Goal: Check status: Check status

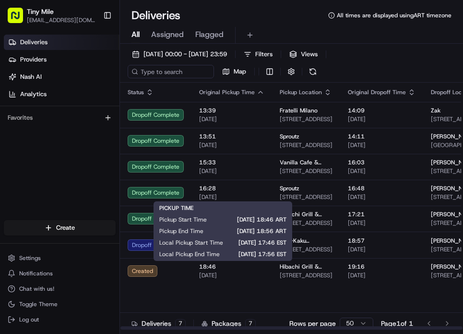
click at [210, 266] on span "18:46" at bounding box center [231, 267] width 65 height 8
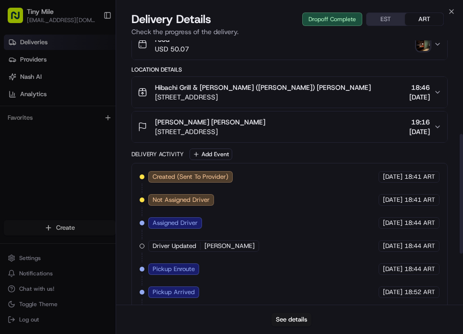
scroll to position [206, 0]
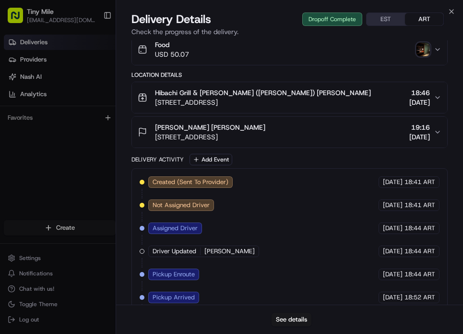
click at [423, 56] on img "button" at bounding box center [423, 49] width 13 height 13
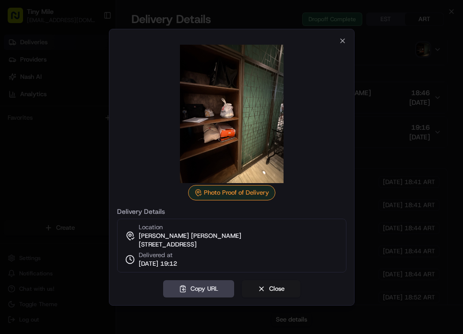
click at [348, 39] on div "Photo Proof of Delivery Delivery Details Location [PERSON_NAME] [PERSON_NAME] […" at bounding box center [232, 167] width 246 height 276
click at [344, 39] on icon "button" at bounding box center [343, 41] width 4 height 4
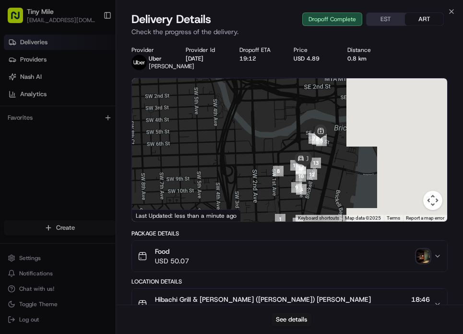
scroll to position [0, 0]
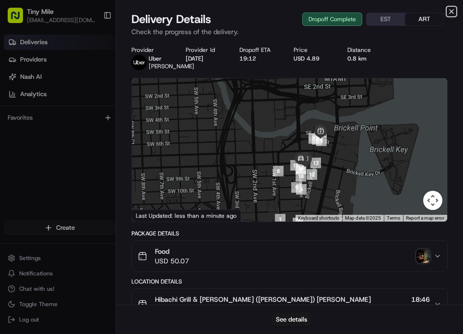
click at [452, 14] on icon "button" at bounding box center [452, 12] width 8 height 8
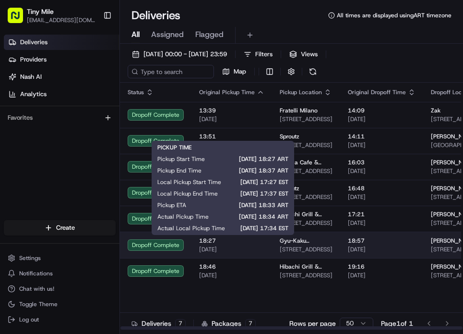
click at [234, 243] on span "18:27" at bounding box center [231, 241] width 65 height 8
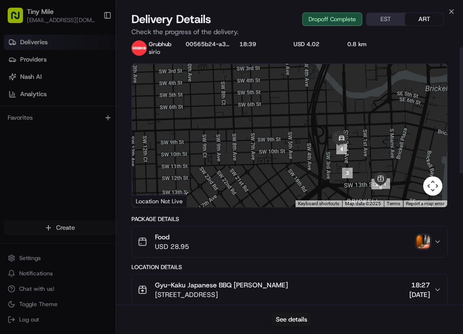
scroll to position [15, 0]
click at [422, 237] on img "button" at bounding box center [423, 240] width 13 height 13
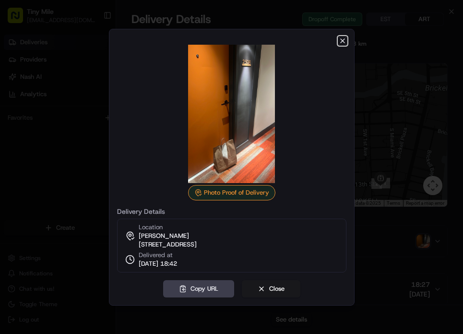
click at [344, 37] on icon "button" at bounding box center [343, 41] width 8 height 8
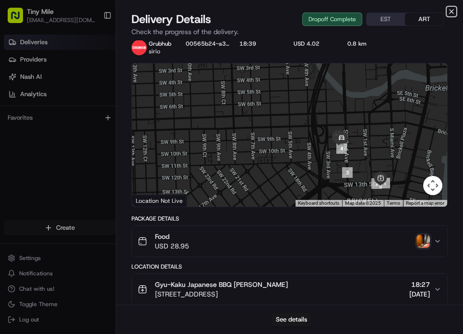
click at [451, 15] on icon "button" at bounding box center [452, 12] width 8 height 8
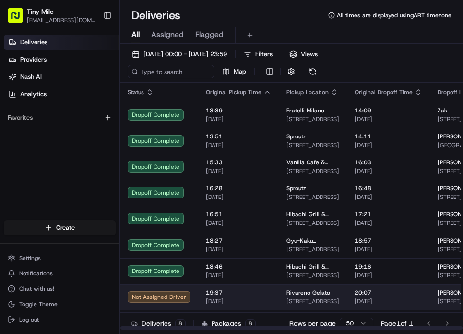
click at [198, 296] on td "19:37 [DATE]" at bounding box center [238, 297] width 81 height 26
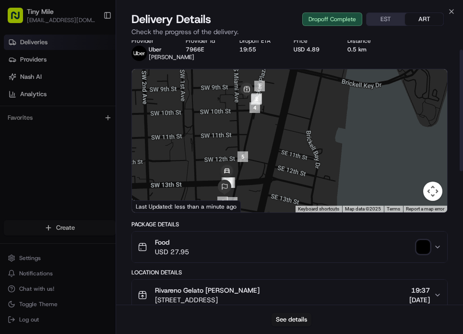
scroll to position [11, 0]
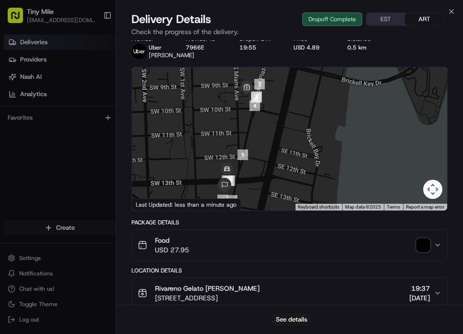
click at [424, 244] on img "button" at bounding box center [423, 244] width 13 height 13
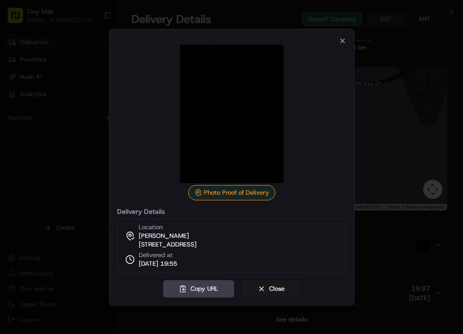
click at [345, 45] on div at bounding box center [231, 114] width 229 height 138
click at [343, 39] on icon "button" at bounding box center [343, 41] width 8 height 8
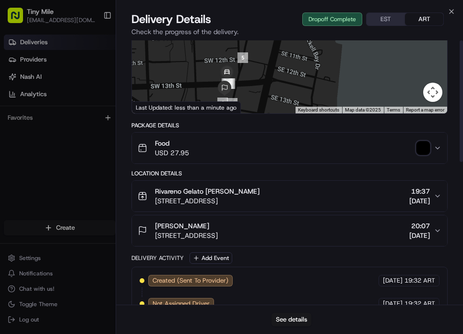
scroll to position [0, 0]
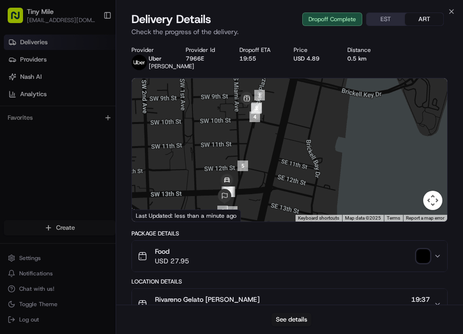
drag, startPoint x: 458, startPoint y: 2, endPoint x: 456, endPoint y: 7, distance: 5.4
click at [458, 3] on div "Close Delivery Details Dropoff Complete EST ART Check the progress of the deliv…" at bounding box center [290, 167] width 348 height 334
click at [453, 12] on icon "button" at bounding box center [452, 12] width 8 height 8
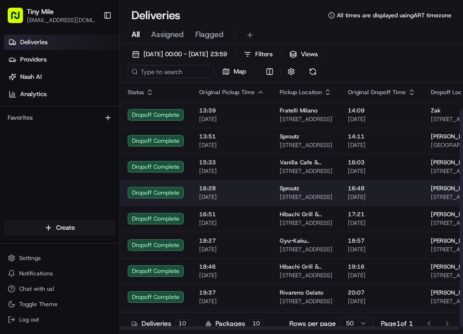
scroll to position [32, 0]
